Goal: Transaction & Acquisition: Purchase product/service

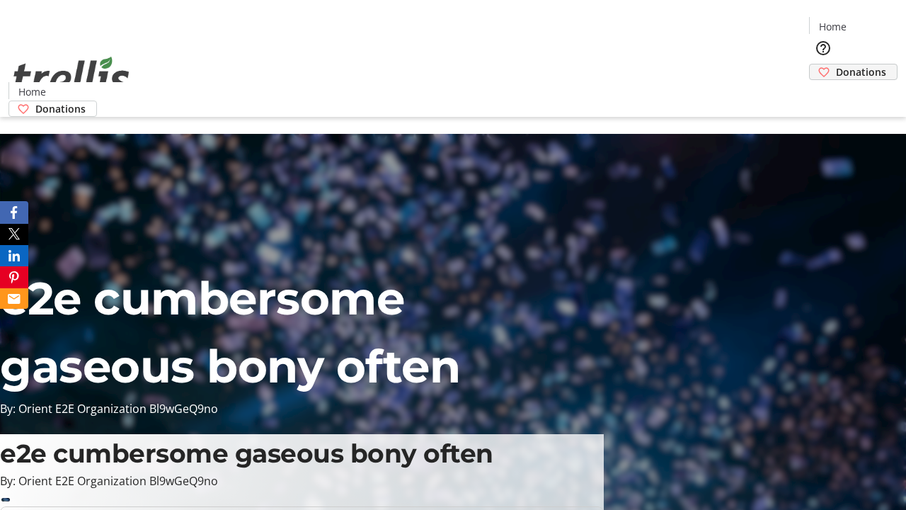
click at [836, 64] on span "Donations" at bounding box center [861, 71] width 50 height 15
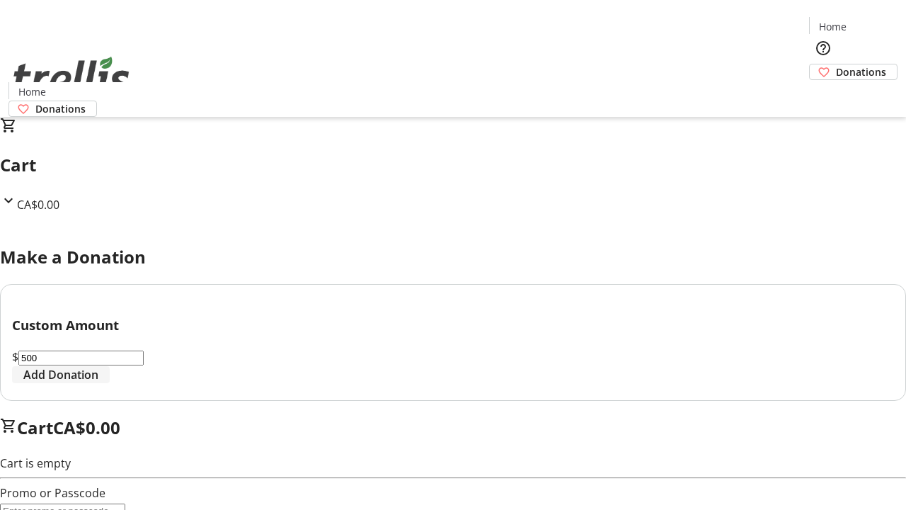
type input "500"
click at [98, 383] on span "Add Donation" at bounding box center [60, 374] width 75 height 17
